Goal: Task Accomplishment & Management: Use online tool/utility

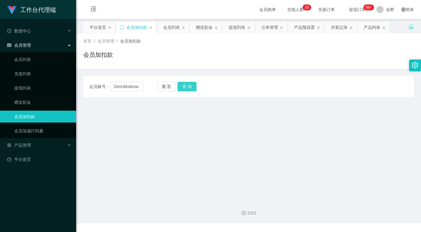
type input "Derickksleow"
click at [183, 87] on button "查 询" at bounding box center [187, 87] width 19 height 10
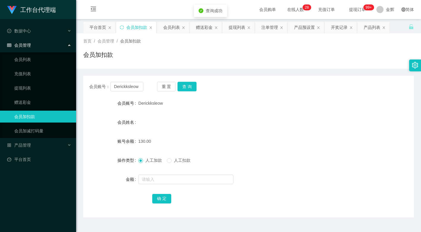
click at [173, 163] on label "人工扣款" at bounding box center [180, 160] width 26 height 6
click at [170, 181] on input "text" at bounding box center [185, 180] width 95 height 10
type input "130"
drag, startPoint x: 168, startPoint y: 197, endPoint x: 80, endPoint y: 79, distance: 148.0
click at [168, 197] on button "确 定" at bounding box center [161, 199] width 19 height 10
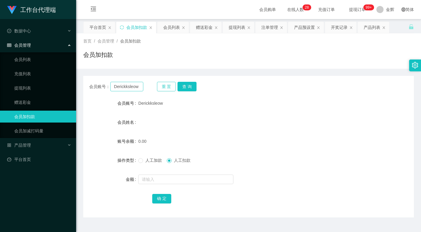
drag, startPoint x: 163, startPoint y: 86, endPoint x: 141, endPoint y: 86, distance: 22.3
click at [163, 86] on button "重 置" at bounding box center [166, 87] width 19 height 10
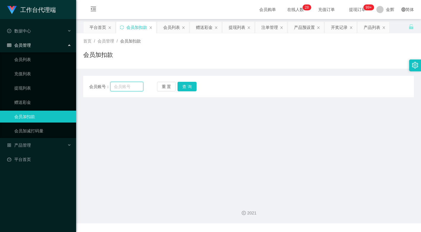
click at [128, 86] on input "text" at bounding box center [126, 87] width 33 height 10
paste input "83190642"
type input "83190642"
drag, startPoint x: 184, startPoint y: 87, endPoint x: 182, endPoint y: 94, distance: 6.4
click at [184, 87] on button "查 询" at bounding box center [187, 87] width 19 height 10
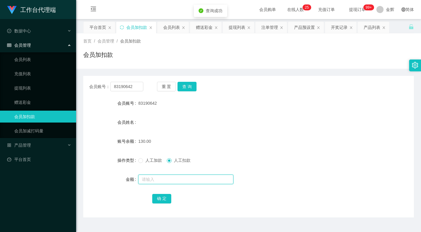
click at [168, 183] on input "text" at bounding box center [185, 180] width 95 height 10
type input "130"
drag, startPoint x: 166, startPoint y: 197, endPoint x: 46, endPoint y: 164, distance: 124.7
click at [166, 197] on button "确 定" at bounding box center [161, 199] width 19 height 10
click at [171, 86] on button "重 置" at bounding box center [166, 87] width 19 height 10
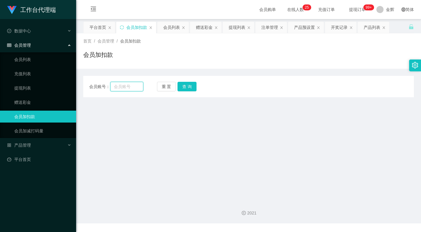
click at [136, 87] on input "text" at bounding box center [126, 87] width 33 height 10
paste input "SpringyLoves"
type input "SpringyLoves"
click at [194, 86] on button "查 询" at bounding box center [187, 87] width 19 height 10
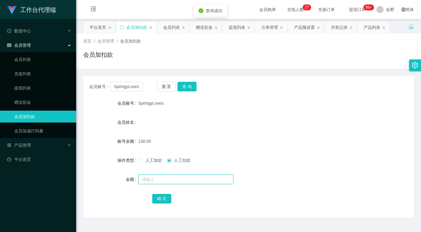
click at [162, 181] on input "text" at bounding box center [185, 180] width 95 height 10
type input "130"
click at [162, 197] on button "确 定" at bounding box center [161, 199] width 19 height 10
click at [186, 144] on div "0.00" at bounding box center [234, 141] width 193 height 12
click at [215, 109] on div "SpringyLoves" at bounding box center [234, 103] width 193 height 12
